Goal: Find specific page/section

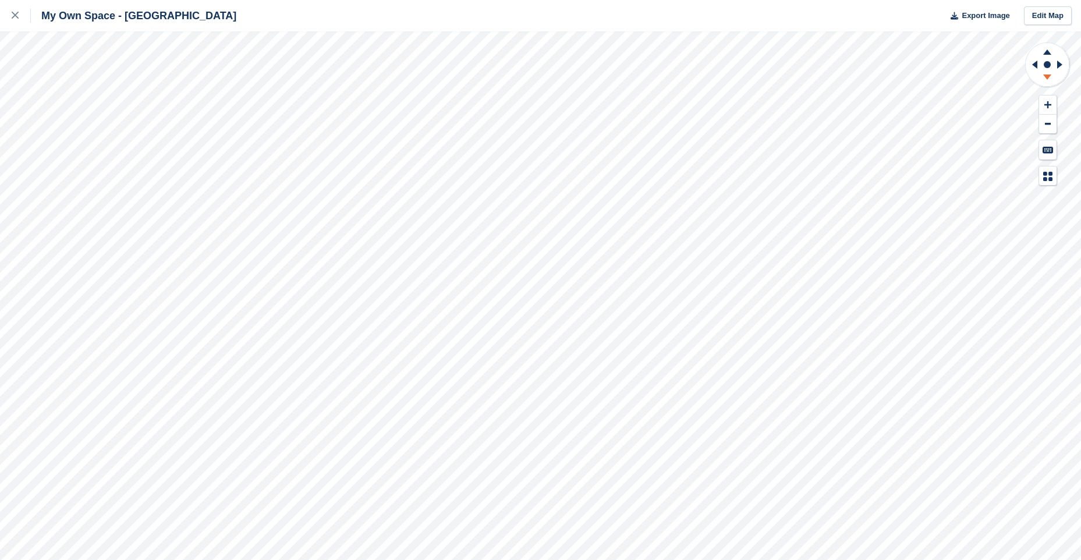
drag, startPoint x: 1049, startPoint y: 77, endPoint x: 1038, endPoint y: 79, distance: 10.6
click at [1046, 78] on icon at bounding box center [1047, 77] width 8 height 5
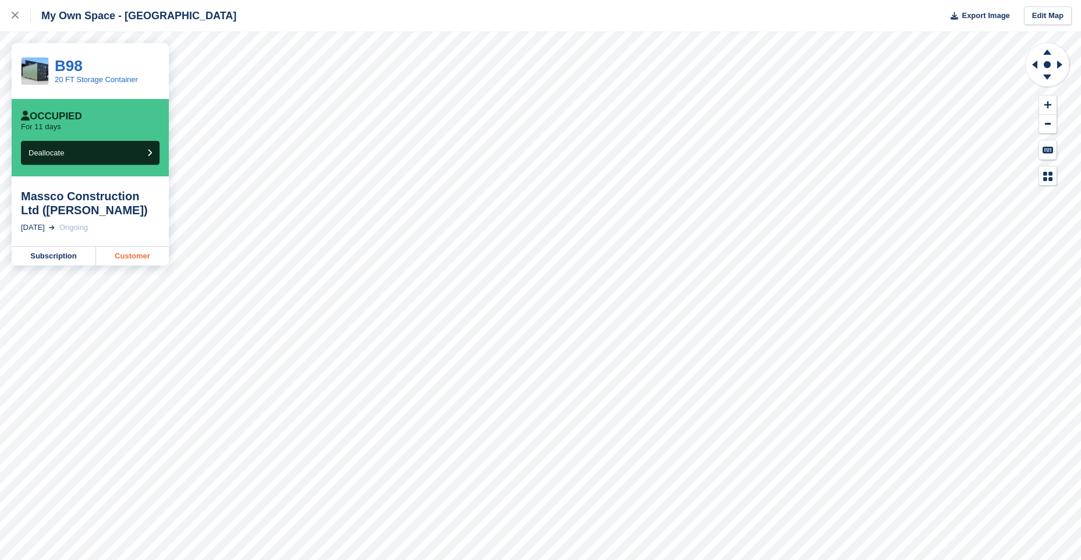
click at [137, 253] on link "Customer" at bounding box center [132, 256] width 73 height 19
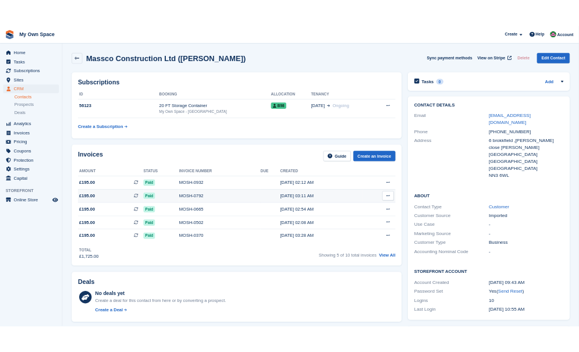
scroll to position [58, 0]
